Goal: Find specific page/section: Find specific page/section

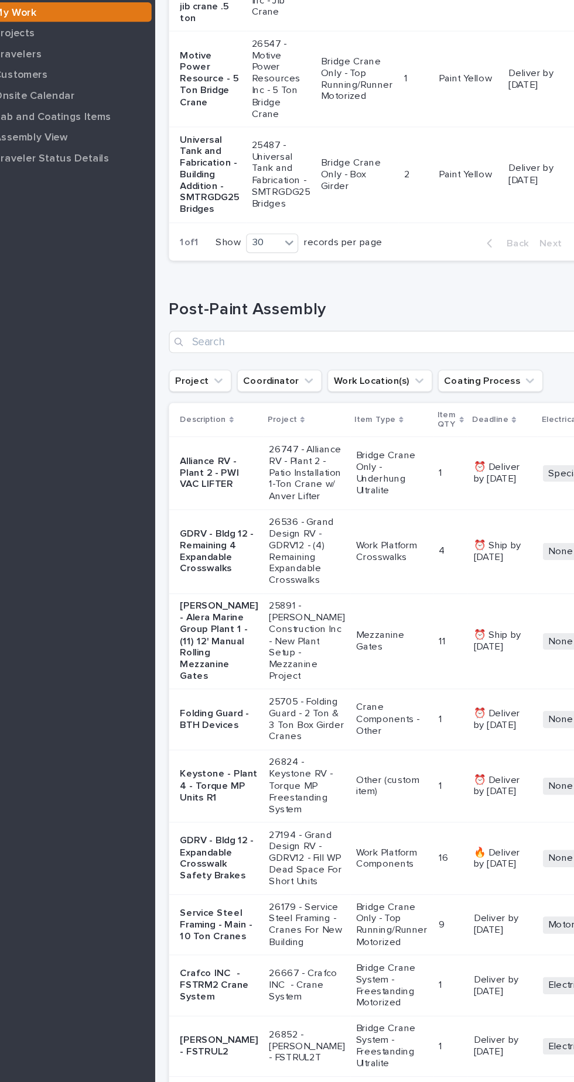
scroll to position [1655, 0]
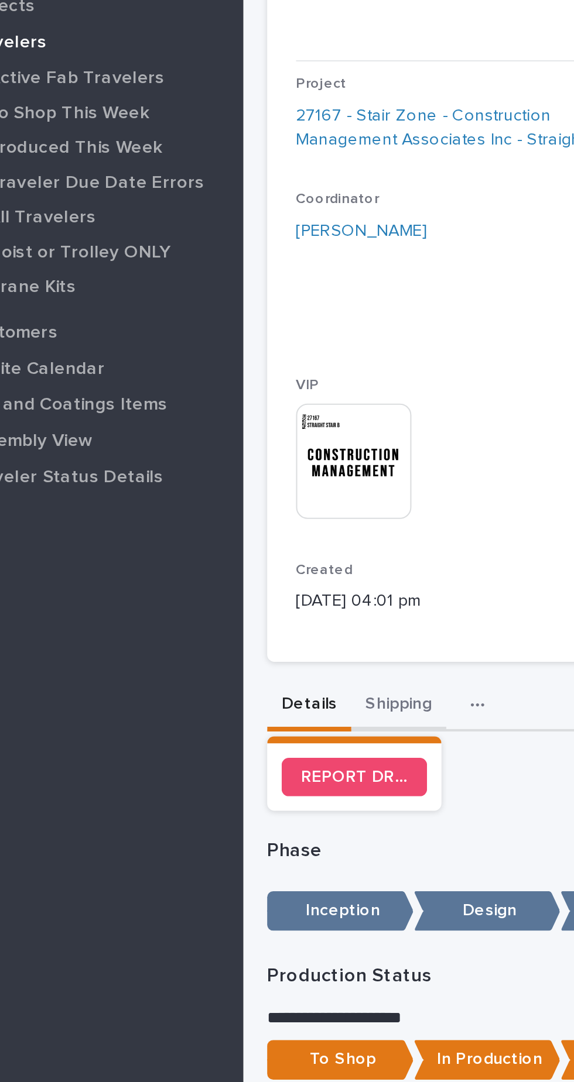
click at [281, 432] on button "Shipping" at bounding box center [269, 437] width 46 height 25
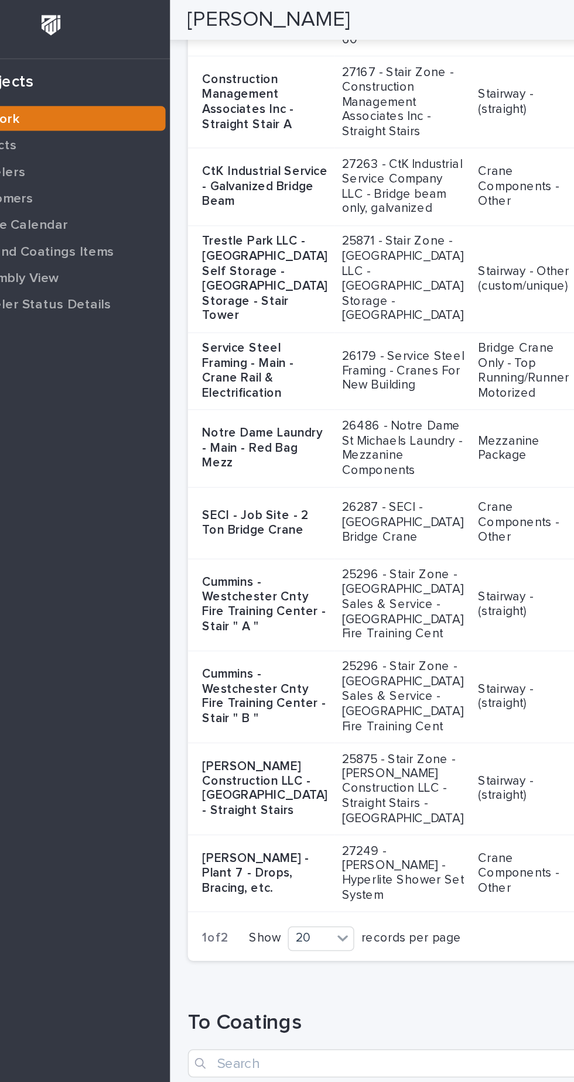
scroll to position [750, 0]
click at [226, 88] on p "Construction Management Associates Inc - Straight Stair A" at bounding box center [255, 68] width 83 height 39
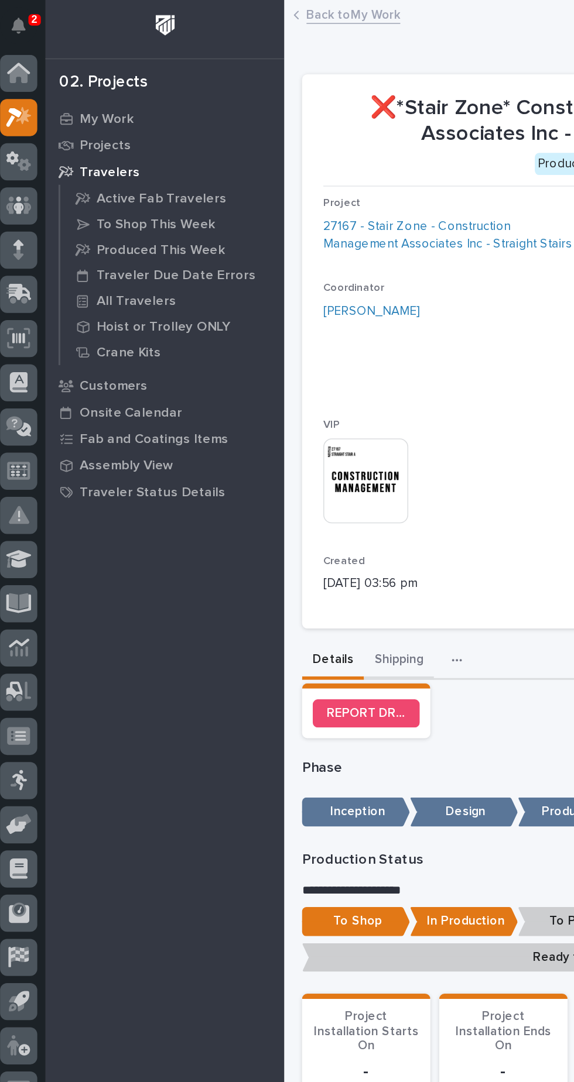
click at [267, 436] on button "Shipping" at bounding box center [269, 437] width 46 height 25
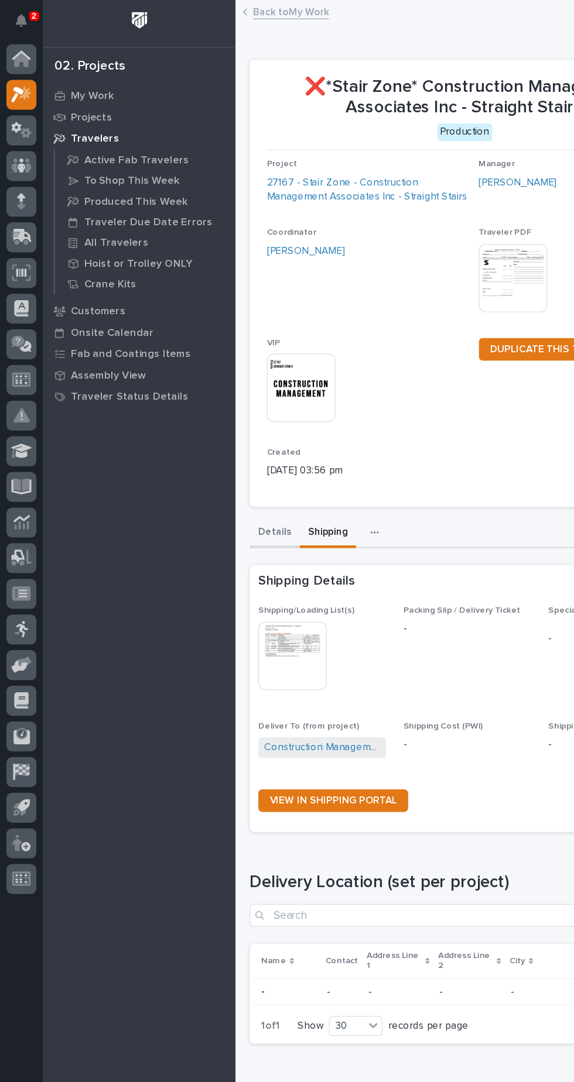
click at [230, 438] on button "Details" at bounding box center [225, 437] width 41 height 25
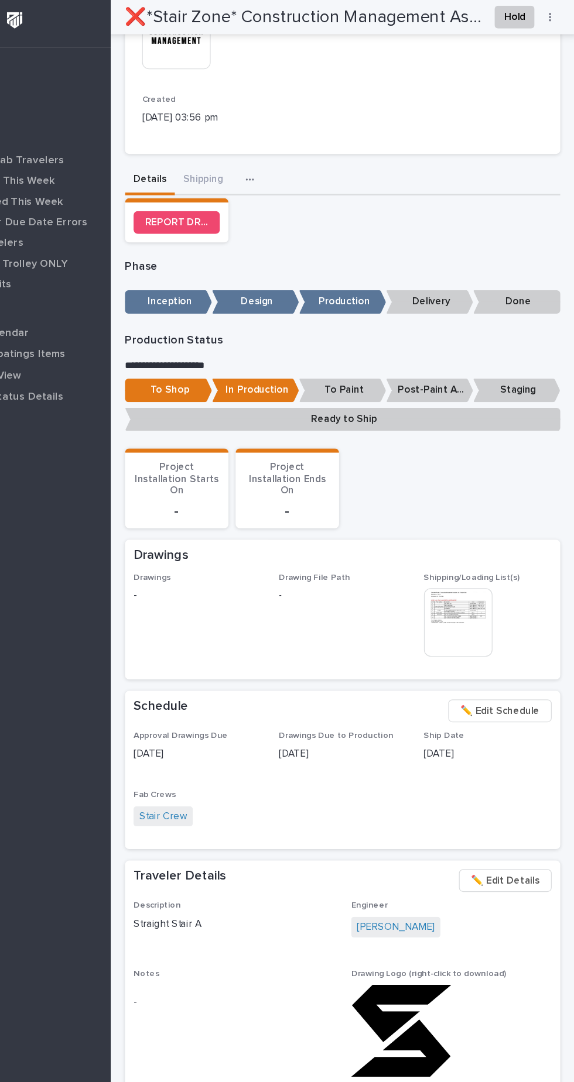
scroll to position [298, 0]
